Goal: Find specific page/section: Find specific page/section

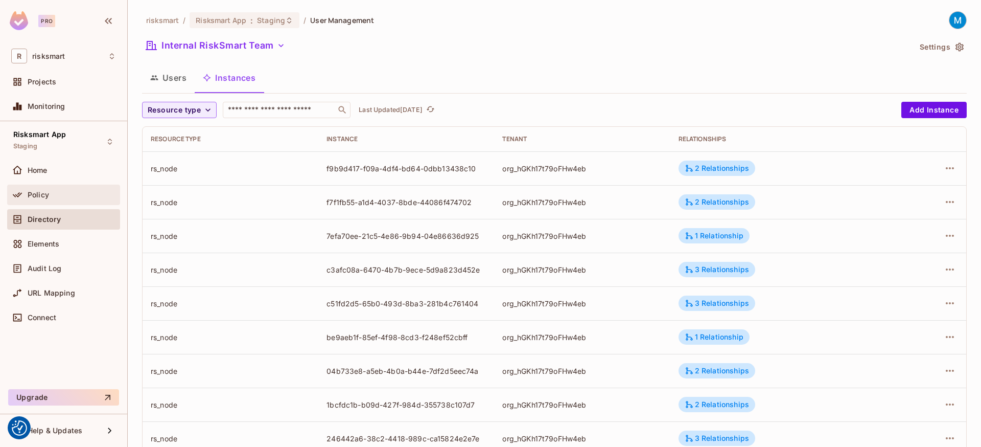
click at [33, 188] on div "Policy" at bounding box center [63, 195] width 113 height 20
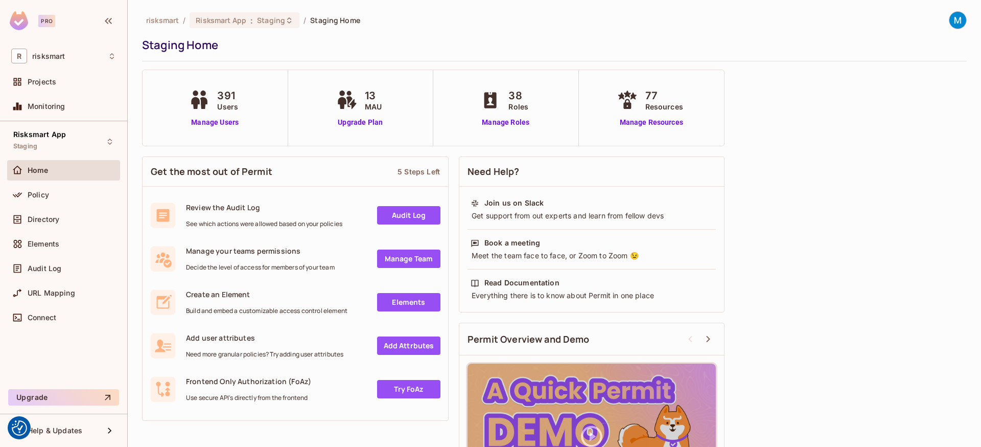
click at [56, 206] on div "Policy" at bounding box center [63, 197] width 113 height 25
click at [56, 194] on div "Policy" at bounding box center [72, 195] width 88 height 8
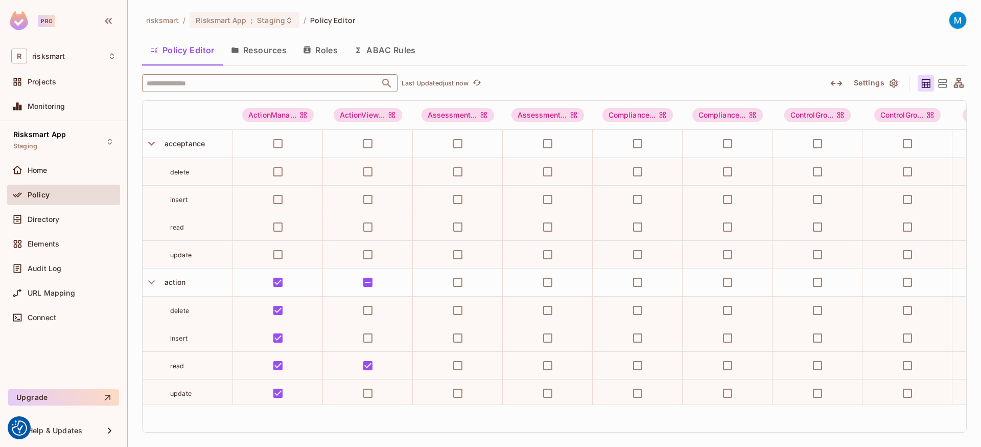
click at [258, 85] on input "text" at bounding box center [261, 83] width 234 height 18
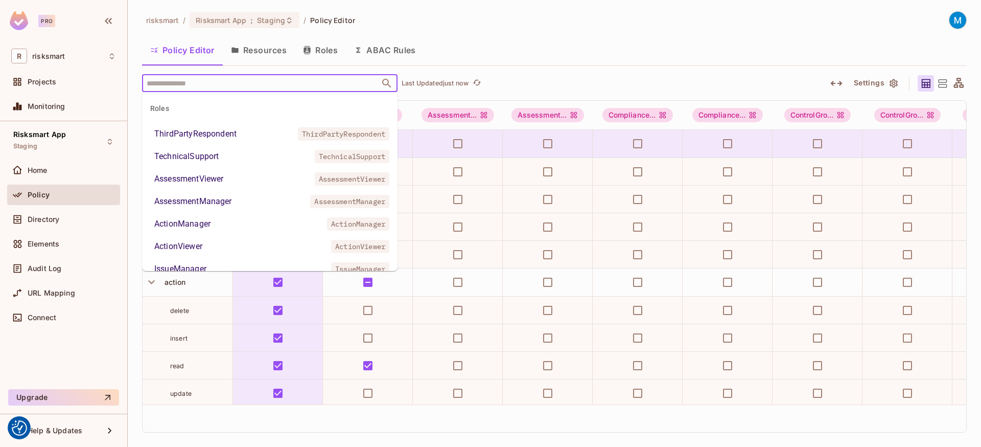
click at [258, 85] on input "text" at bounding box center [261, 83] width 234 height 18
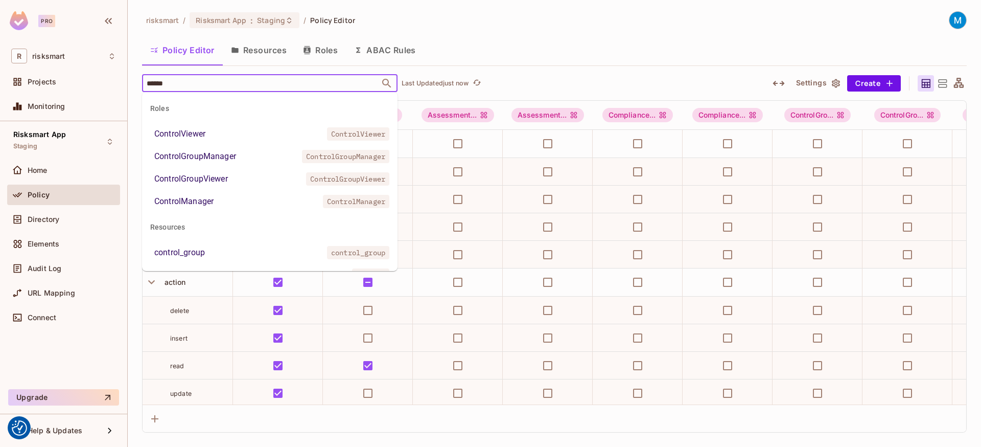
type input "*******"
click at [220, 136] on li "ControlViewer ControlViewer" at bounding box center [270, 134] width 256 height 18
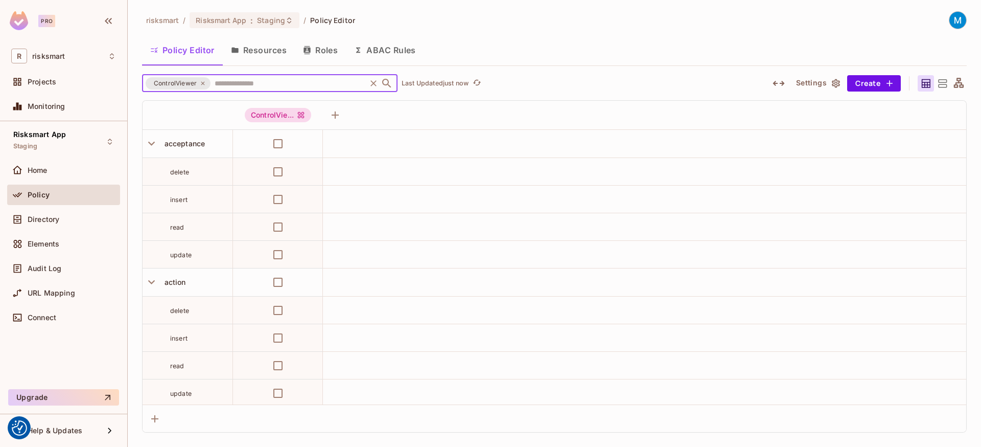
click at [387, 358] on td at bounding box center [644, 366] width 643 height 28
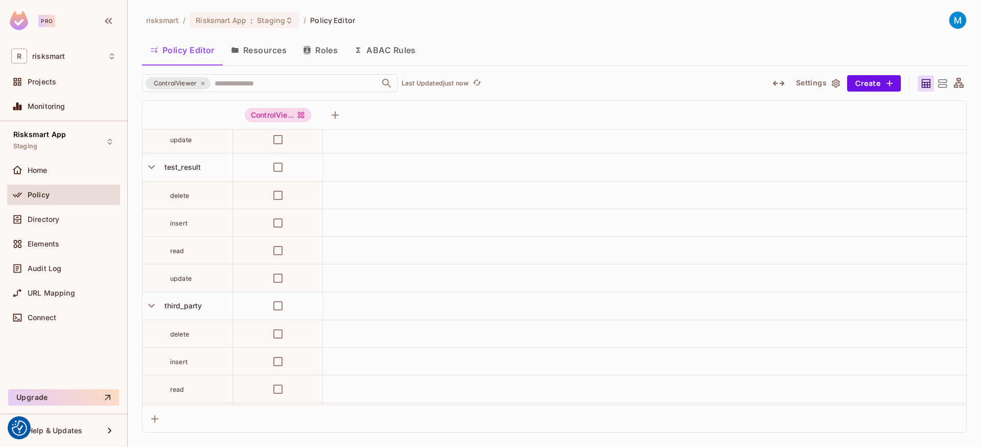
scroll to position [9972, 0]
